Goal: Task Accomplishment & Management: Manage account settings

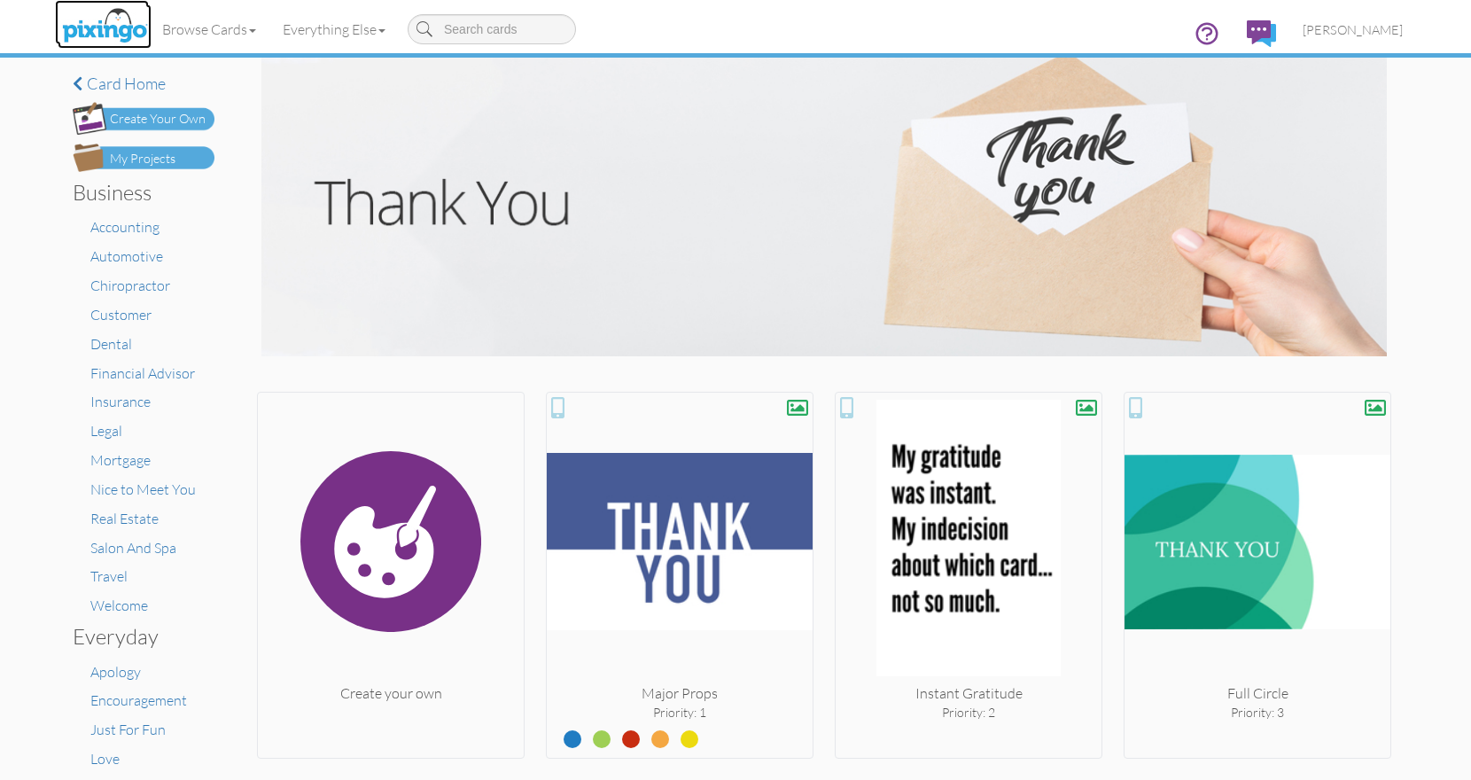
click at [112, 21] on img at bounding box center [105, 26] width 94 height 44
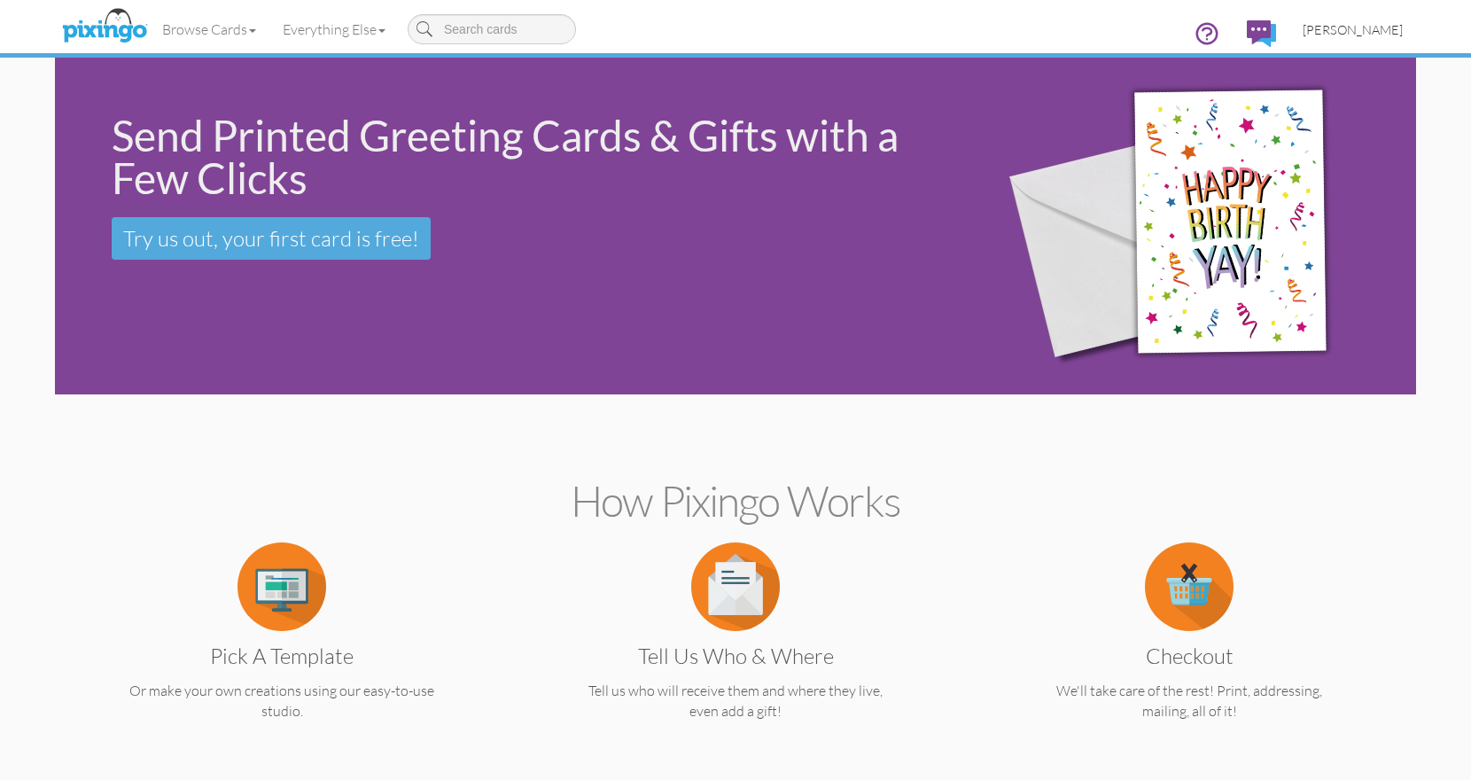
click at [1357, 31] on span "[PERSON_NAME]" at bounding box center [1352, 29] width 100 height 15
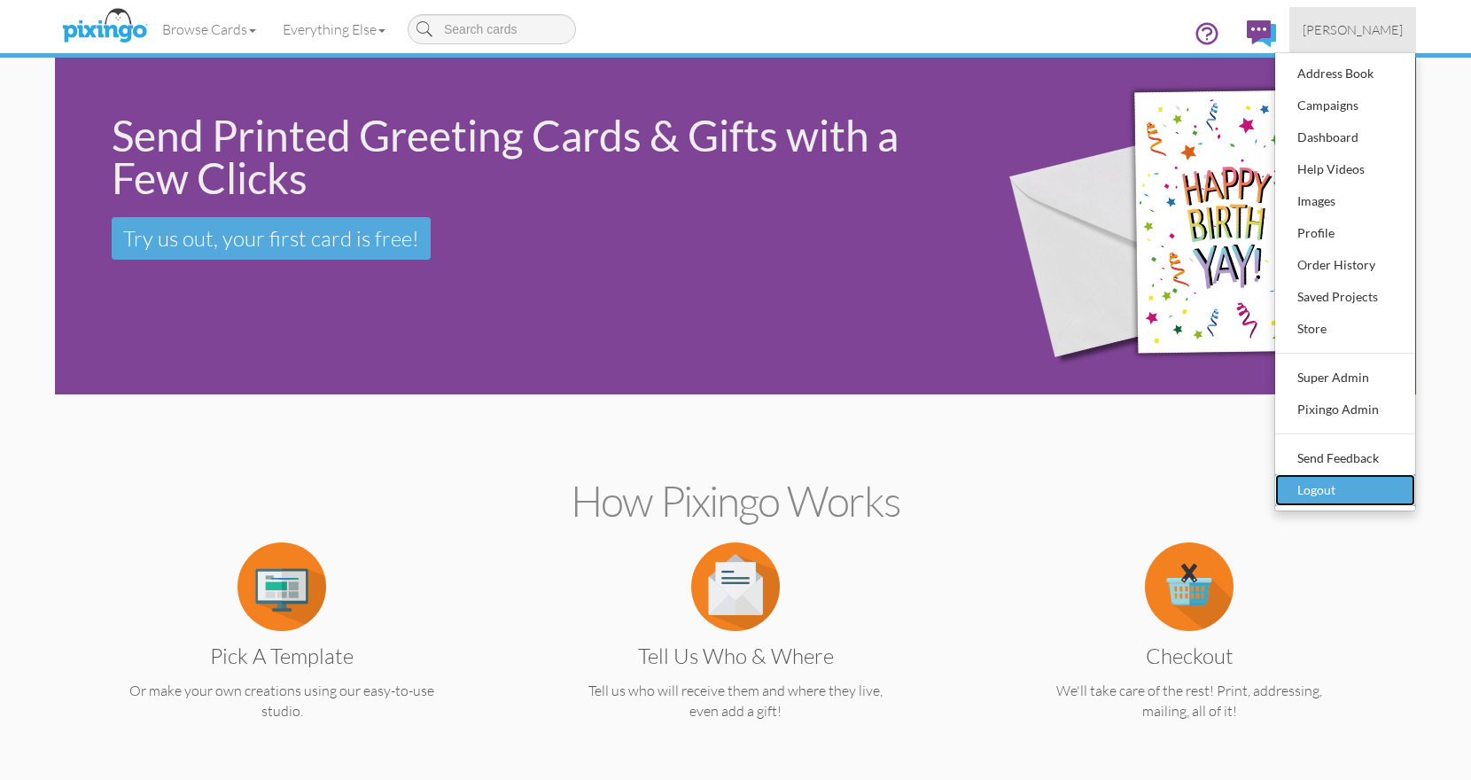
click at [1319, 493] on div "Logout" at bounding box center [1344, 490] width 105 height 27
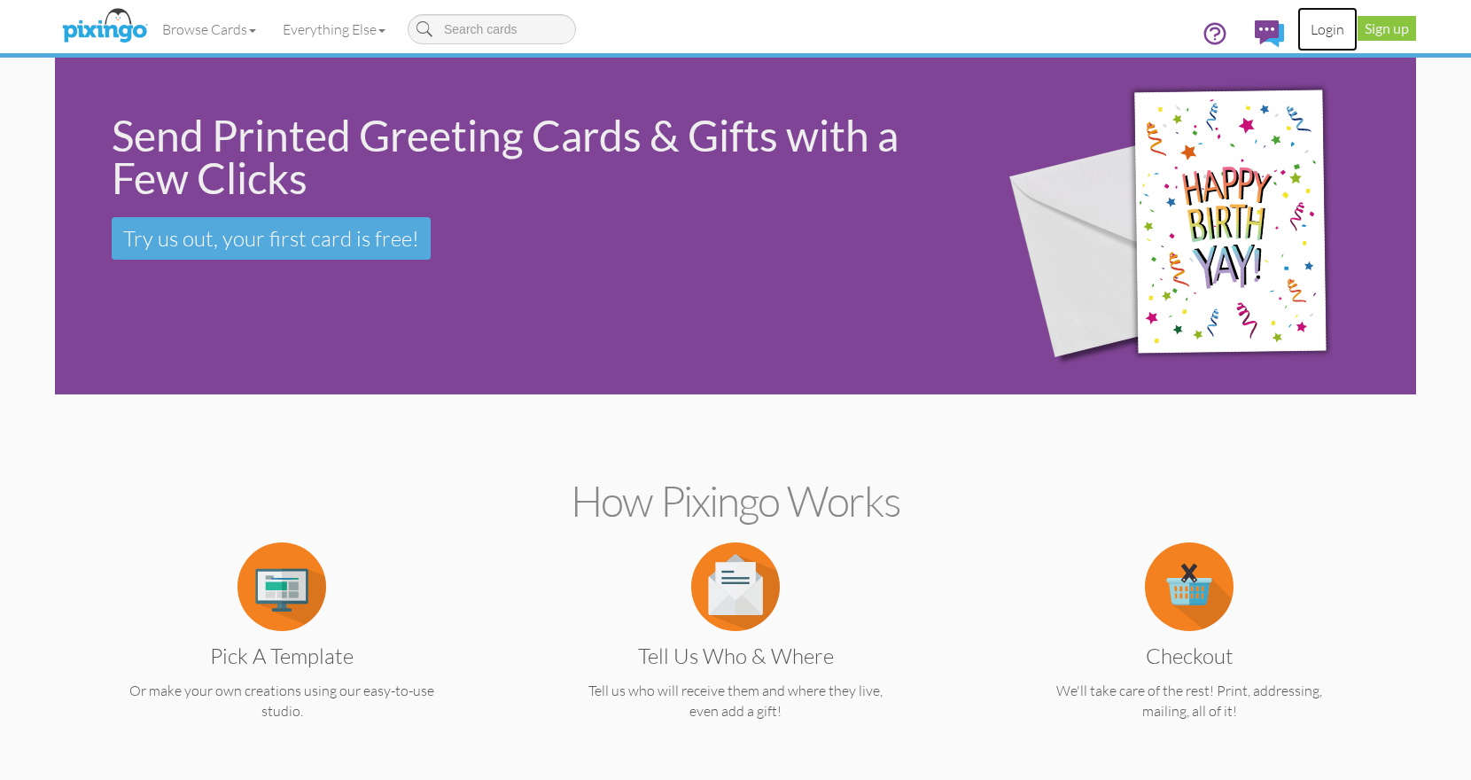
click at [1318, 26] on link "Login" at bounding box center [1327, 29] width 60 height 44
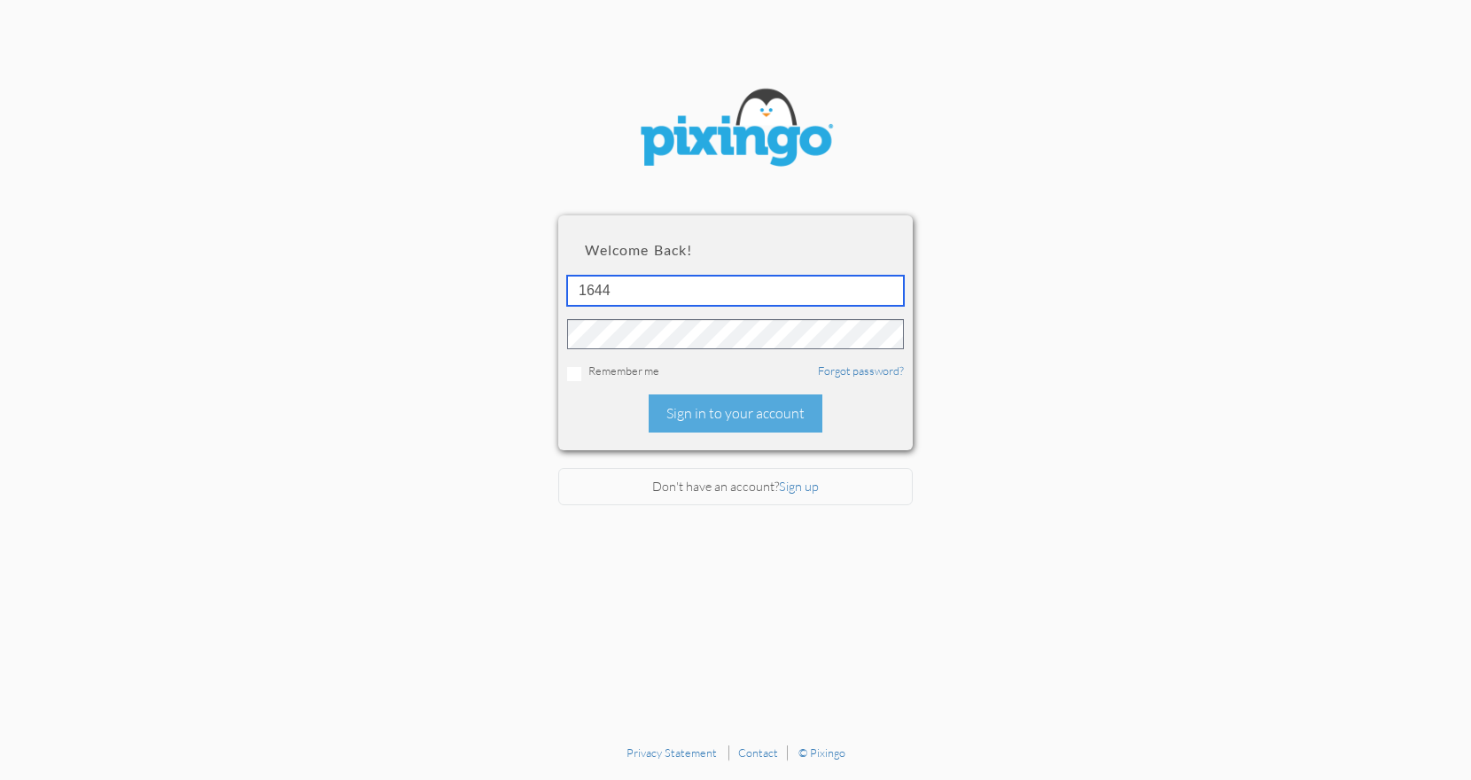
click at [640, 294] on input "1644" at bounding box center [735, 291] width 337 height 30
type input "2245"
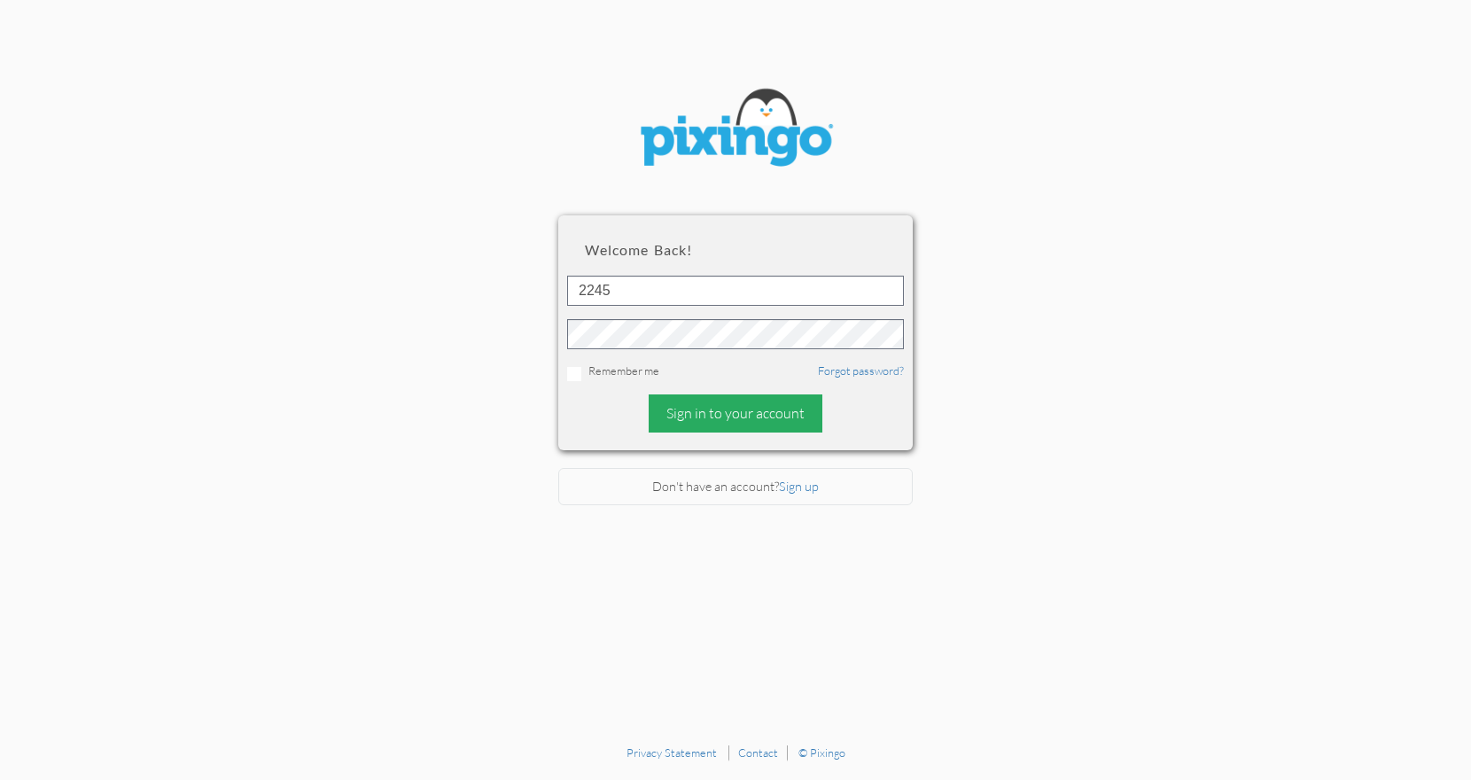
click at [722, 416] on div "Sign in to your account" at bounding box center [735, 413] width 174 height 38
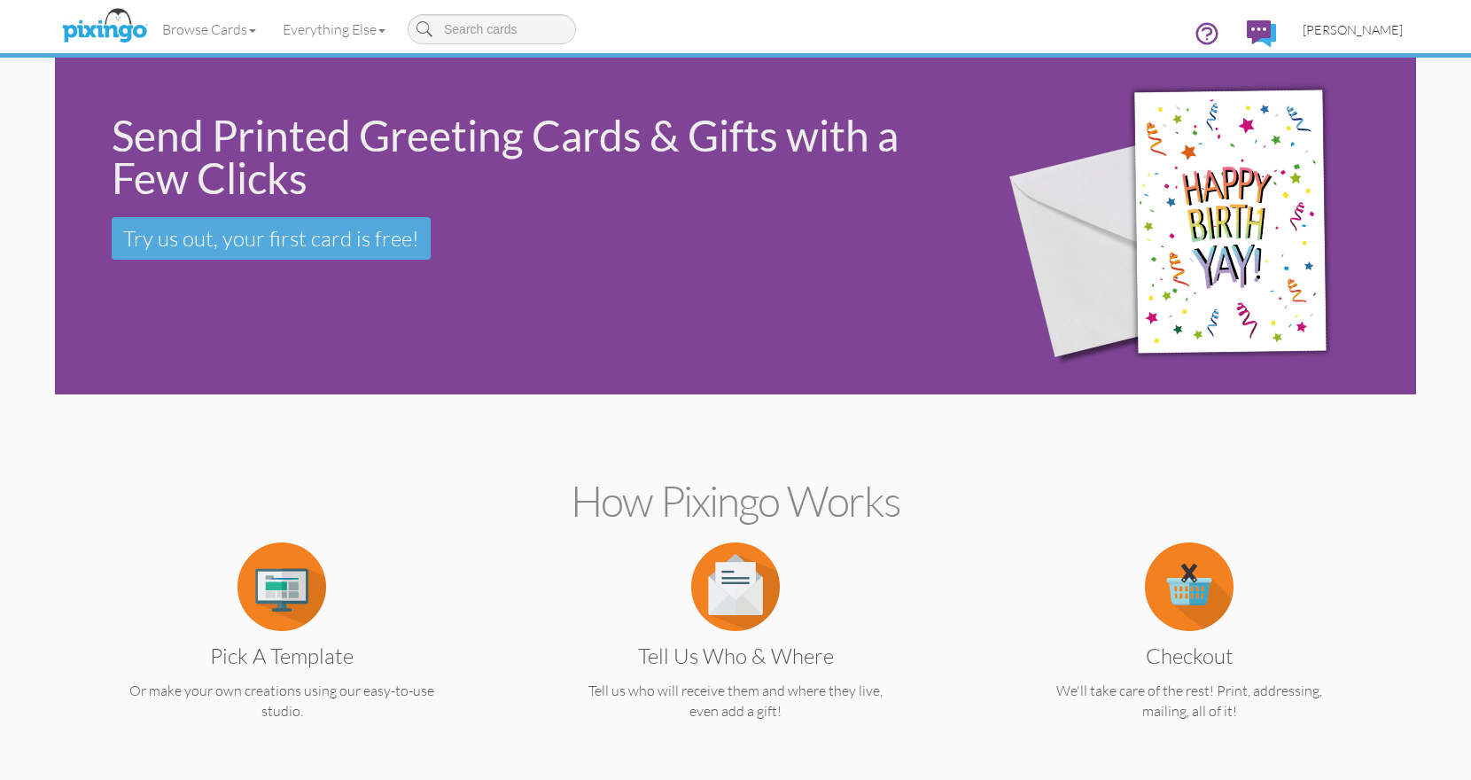
click at [1378, 28] on span "[PERSON_NAME]" at bounding box center [1352, 29] width 100 height 15
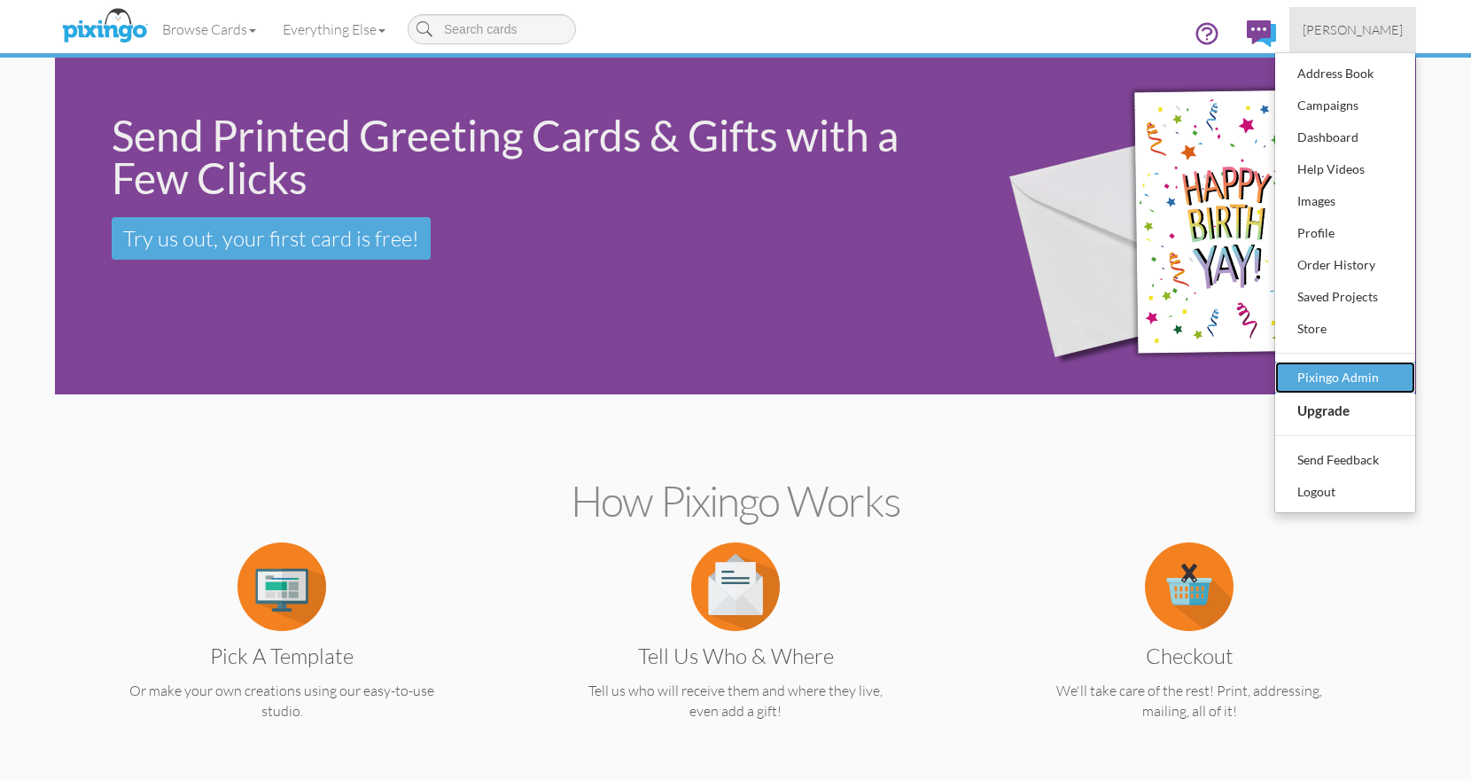
click at [1361, 381] on div "Pixingo Admin" at bounding box center [1344, 377] width 105 height 27
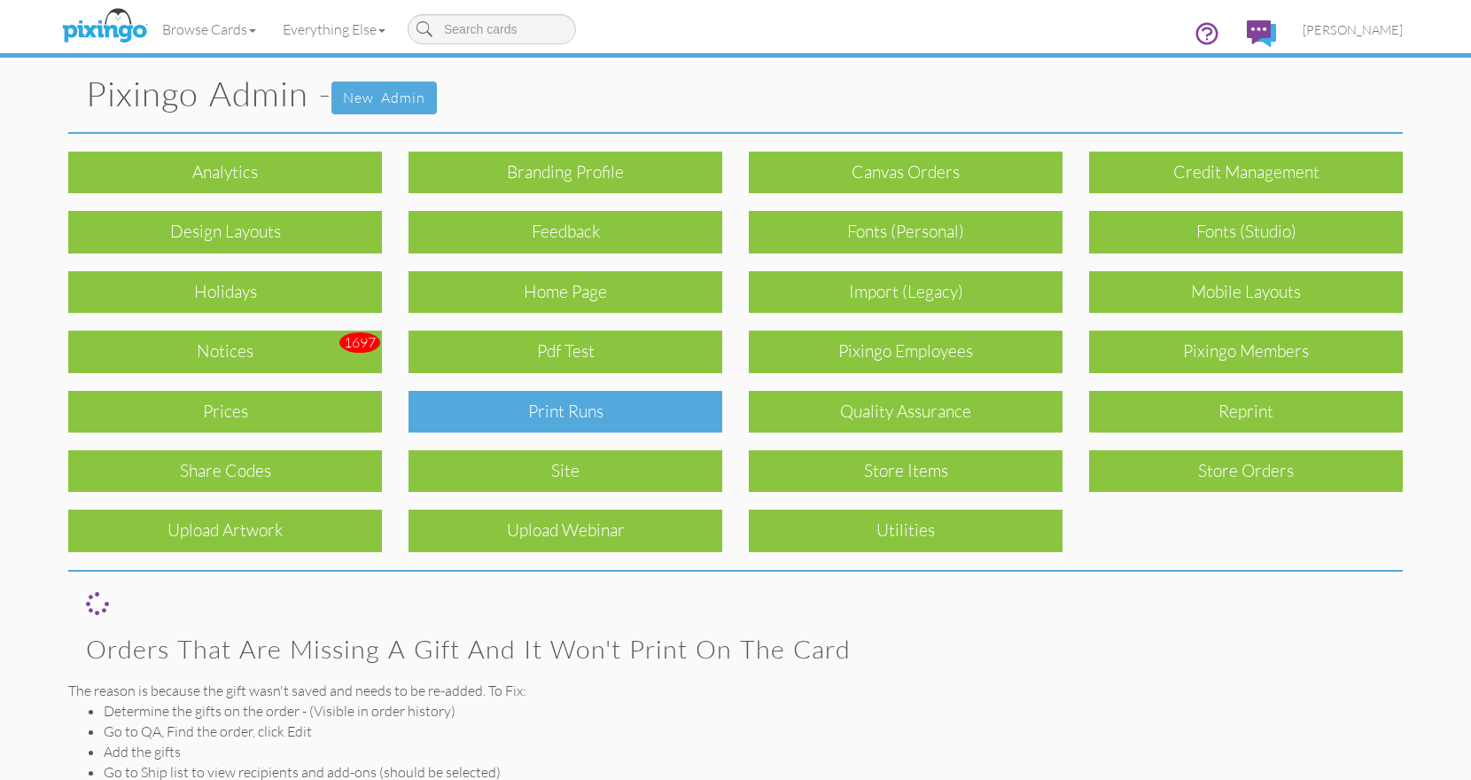
click at [578, 418] on div "Print Runs" at bounding box center [565, 412] width 314 height 42
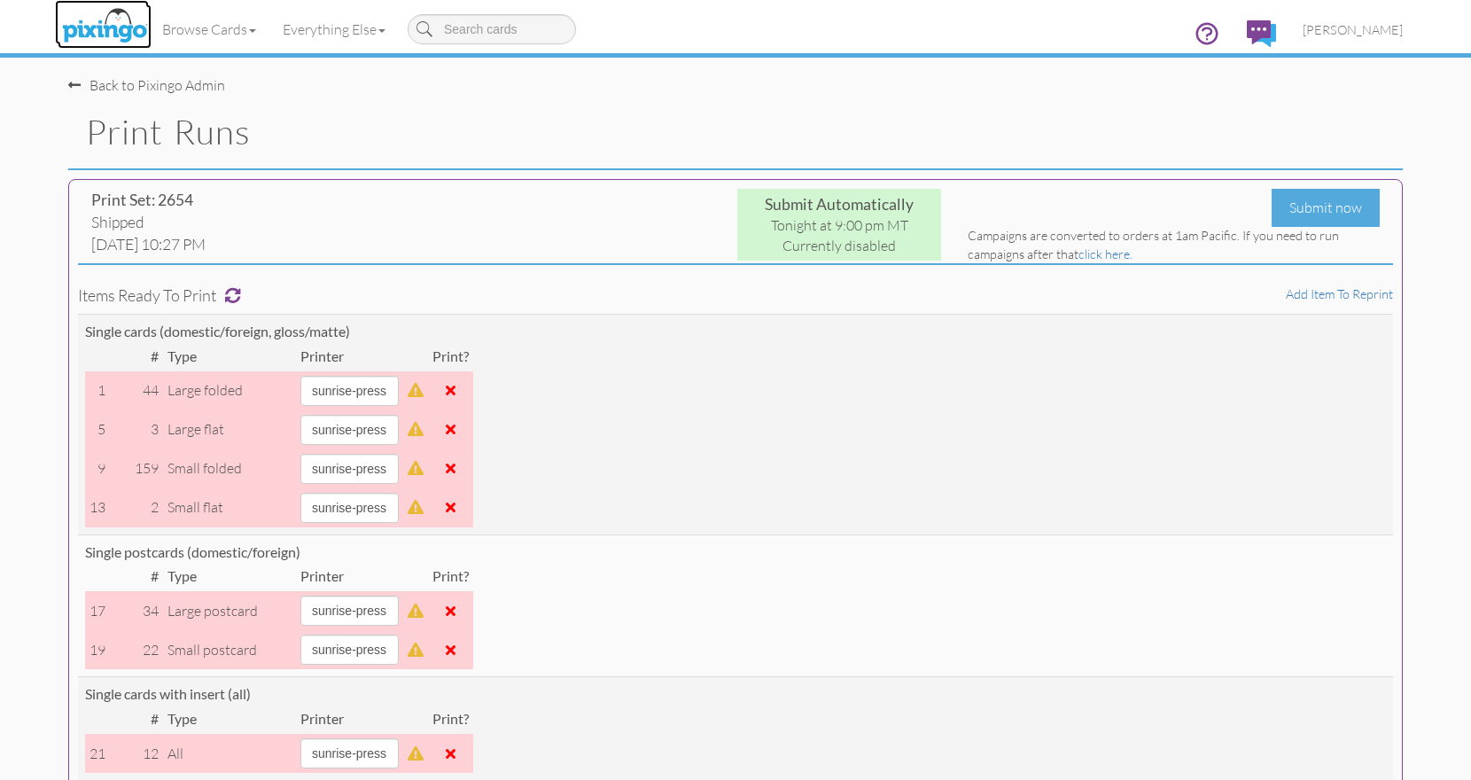
click at [105, 28] on img at bounding box center [105, 26] width 94 height 44
